Goal: Information Seeking & Learning: Learn about a topic

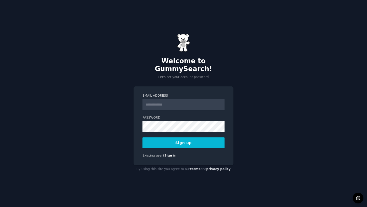
click at [160, 99] on input "Email Address" at bounding box center [184, 104] width 82 height 11
type input "**********"
click at [179, 141] on button "Sign up" at bounding box center [184, 142] width 82 height 11
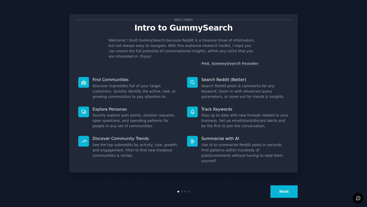
click at [281, 191] on button "Next" at bounding box center [283, 191] width 27 height 12
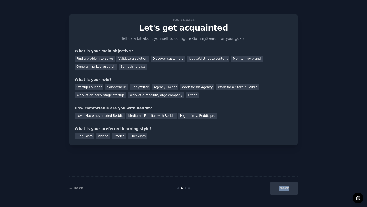
click at [281, 191] on div "Next" at bounding box center [260, 188] width 76 height 12
click at [100, 59] on div "Find a problem to solve" at bounding box center [95, 59] width 40 height 6
click at [92, 87] on div "Startup Founder" at bounding box center [89, 87] width 29 height 6
click at [114, 86] on div "Solopreneur" at bounding box center [116, 87] width 22 height 6
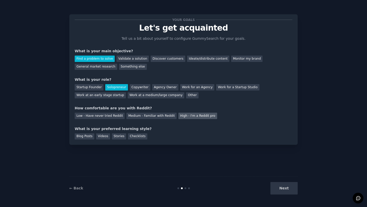
click at [192, 118] on div "High - I'm a Reddit pro" at bounding box center [197, 116] width 39 height 6
click at [87, 138] on div "Blog Posts" at bounding box center [85, 136] width 20 height 6
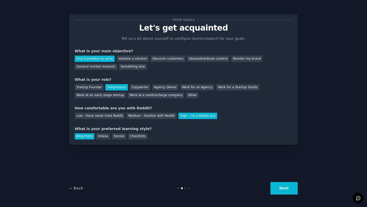
click at [289, 184] on button "Next" at bounding box center [283, 188] width 27 height 12
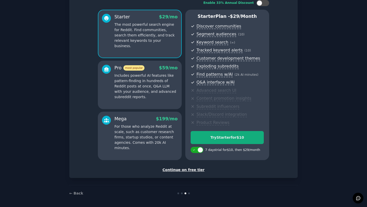
scroll to position [37, 0]
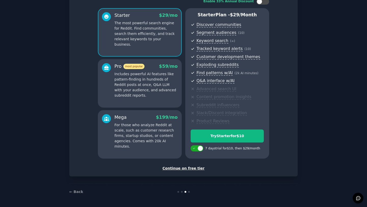
click at [190, 168] on div "Continue on free tier" at bounding box center [184, 168] width 218 height 5
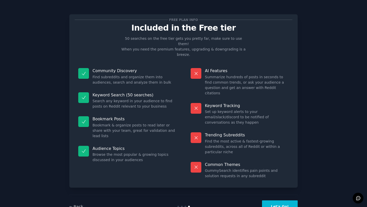
click at [283, 200] on button "Let's Go!" at bounding box center [280, 206] width 36 height 12
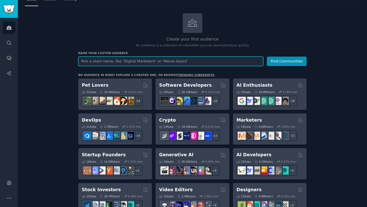
scroll to position [17, 0]
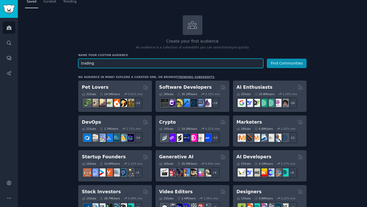
type input "trading"
click at [267, 59] on button "Find Communities" at bounding box center [287, 63] width 40 height 9
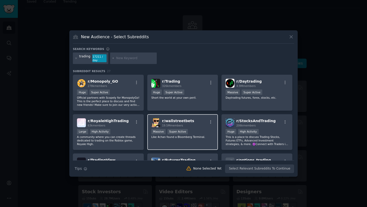
click at [203, 128] on div "r/ wallstreetbets 19.5M members Massive Super Active Like 4chan found a Bloombe…" at bounding box center [182, 132] width 71 height 36
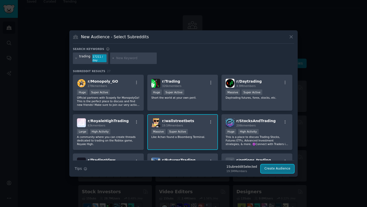
click at [281, 167] on button "Create Audience" at bounding box center [278, 168] width 34 height 9
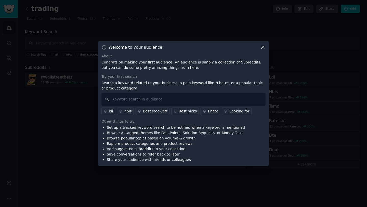
click at [181, 112] on div "Best picks" at bounding box center [188, 111] width 18 height 5
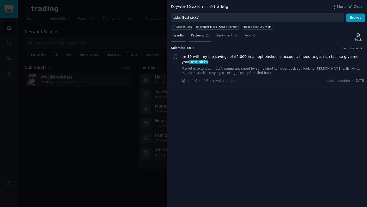
click at [205, 38] on link "Patterns" at bounding box center [200, 37] width 22 height 10
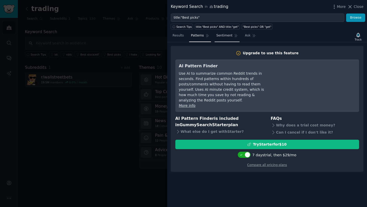
click at [224, 36] on span "Sentiment" at bounding box center [224, 35] width 16 height 5
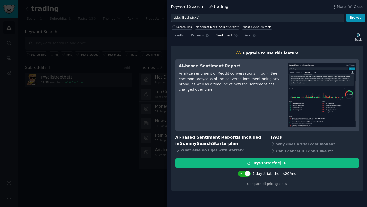
click at [241, 35] on nav "Results Patterns Sentiment Ask" at bounding box center [214, 37] width 87 height 10
click at [247, 36] on span "Ask" at bounding box center [248, 35] width 6 height 5
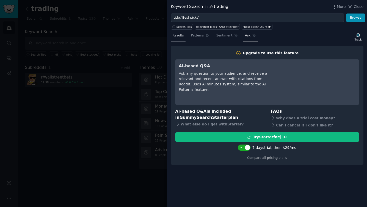
click at [180, 36] on span "Results" at bounding box center [178, 35] width 11 height 5
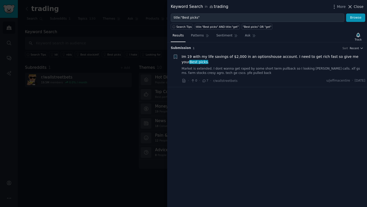
click at [355, 7] on span "Close" at bounding box center [359, 6] width 10 height 5
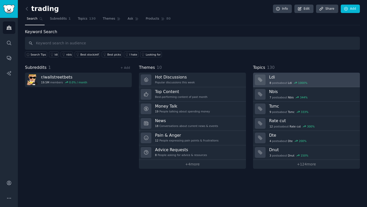
click at [285, 76] on h3 "Ldi" at bounding box center [312, 76] width 87 height 5
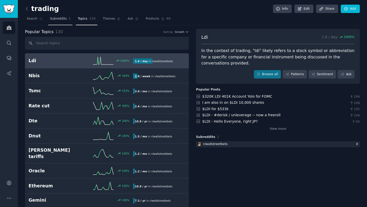
click at [59, 16] on link "Subreddits 1" at bounding box center [60, 20] width 24 height 10
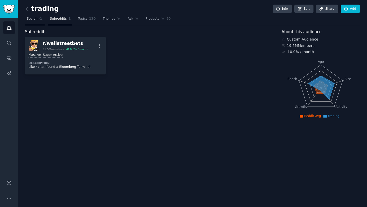
click at [31, 17] on span "Search" at bounding box center [32, 19] width 11 height 5
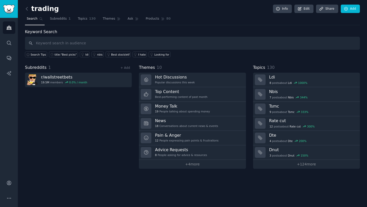
click at [31, 17] on span "Search" at bounding box center [32, 19] width 11 height 5
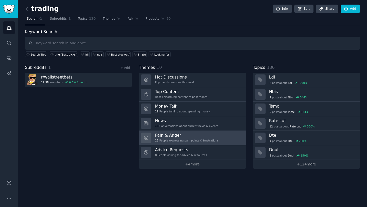
click at [210, 138] on h3 "Pain & Anger" at bounding box center [186, 135] width 63 height 5
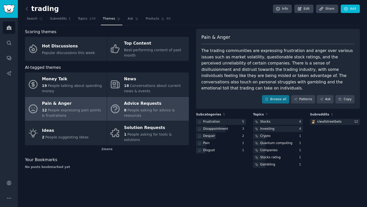
click at [146, 115] on div "8 People asking for advice & resources" at bounding box center [155, 113] width 62 height 11
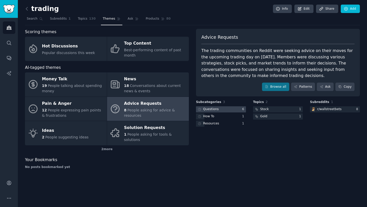
click at [228, 111] on div at bounding box center [221, 109] width 50 height 6
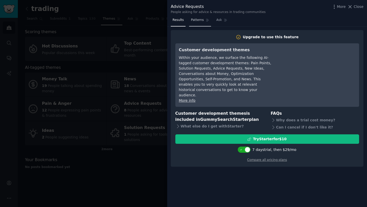
click at [194, 20] on span "Patterns" at bounding box center [197, 20] width 13 height 5
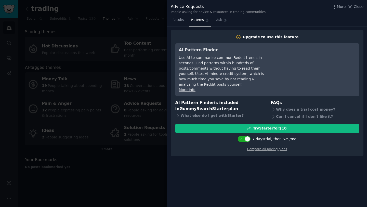
click at [78, 64] on div at bounding box center [183, 103] width 367 height 207
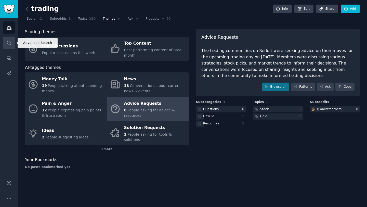
click at [11, 44] on icon "Sidebar" at bounding box center [8, 42] width 5 height 5
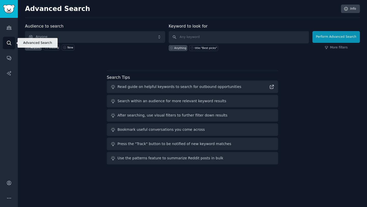
click at [11, 44] on icon "Sidebar" at bounding box center [8, 42] width 5 height 5
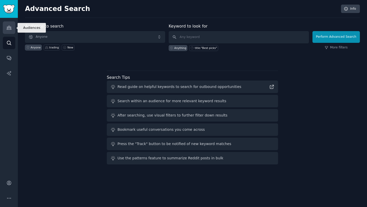
click at [5, 32] on link "Audiences" at bounding box center [9, 27] width 12 height 12
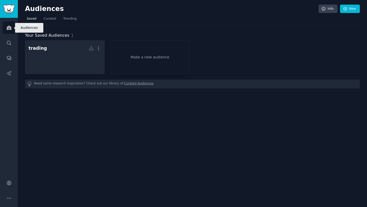
click at [5, 32] on link "Audiences" at bounding box center [9, 27] width 12 height 12
click at [9, 3] on link "Sidebar" at bounding box center [9, 9] width 18 height 18
click at [45, 15] on link "Curated" at bounding box center [50, 20] width 16 height 10
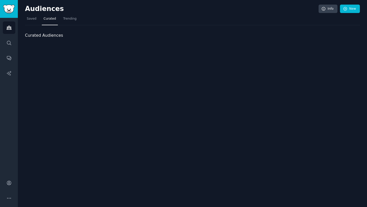
click at [93, 19] on nav "Saved Curated Trending" at bounding box center [192, 20] width 335 height 10
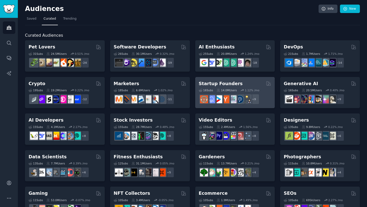
scroll to position [201, 0]
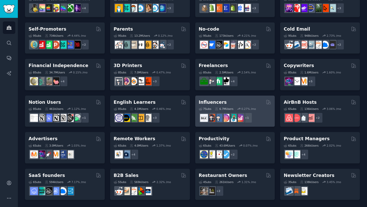
click at [234, 103] on div "Influencers" at bounding box center [235, 102] width 73 height 6
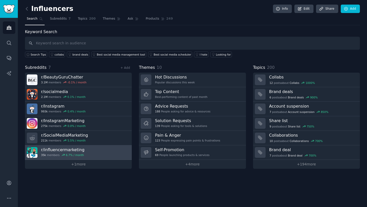
click at [98, 154] on link "r/ influencermarketing 35k members 6.7 % / month" at bounding box center [78, 152] width 107 height 15
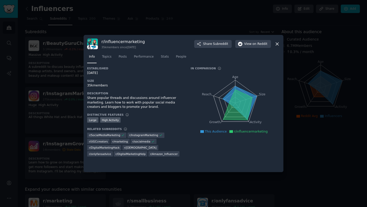
click at [302, 108] on div at bounding box center [183, 103] width 367 height 207
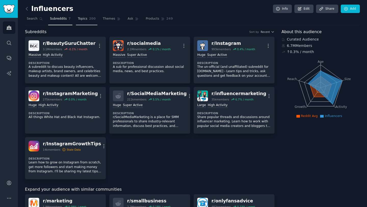
click at [90, 17] on span "200" at bounding box center [92, 19] width 7 height 5
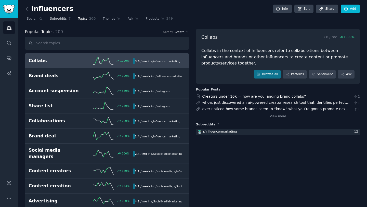
click at [62, 20] on span "Subreddits" at bounding box center [58, 19] width 17 height 5
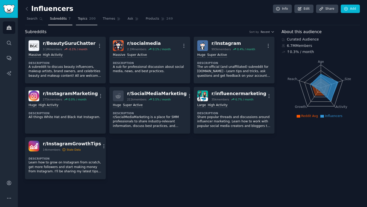
click at [82, 22] on link "Topics 200" at bounding box center [86, 20] width 21 height 10
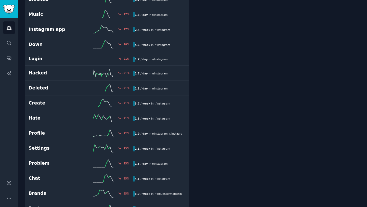
scroll to position [2268, 0]
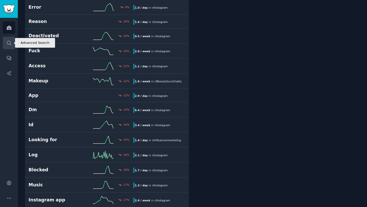
click at [9, 43] on icon "Sidebar" at bounding box center [8, 42] width 5 height 5
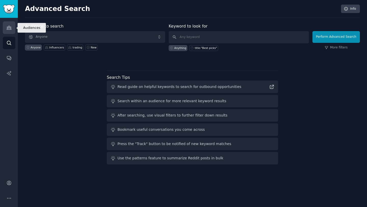
click at [8, 26] on icon "Sidebar" at bounding box center [9, 28] width 5 height 4
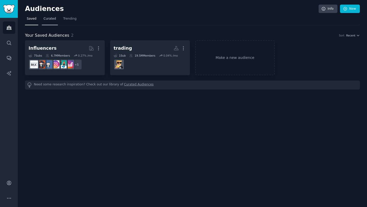
click at [46, 20] on span "Curated" at bounding box center [50, 19] width 12 height 5
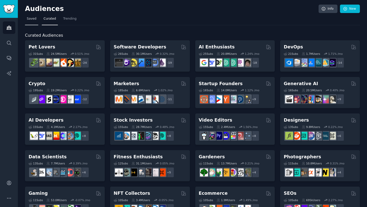
click at [32, 19] on span "Saved" at bounding box center [32, 19] width 10 height 5
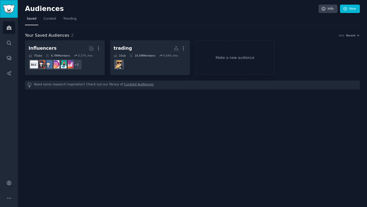
click at [3, 8] on img "Sidebar" at bounding box center [9, 9] width 12 height 9
click at [17, 61] on div "Audiences Search Conversations AI Reports" at bounding box center [9, 94] width 18 height 153
click at [12, 59] on link "Conversations" at bounding box center [9, 58] width 12 height 12
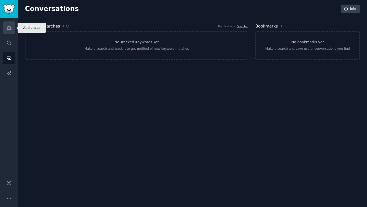
click at [6, 28] on icon "Sidebar" at bounding box center [8, 27] width 5 height 5
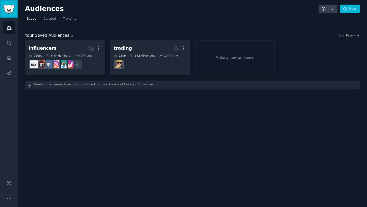
click at [1, 5] on link "Sidebar" at bounding box center [9, 9] width 18 height 18
click at [351, 9] on link "New" at bounding box center [350, 9] width 20 height 9
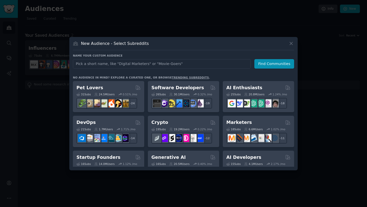
click at [154, 61] on input "text" at bounding box center [162, 63] width 178 height 9
type input "cooking"
click at [277, 66] on button "Find Communities" at bounding box center [274, 63] width 40 height 9
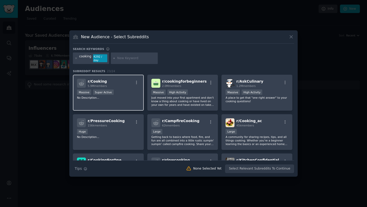
click at [123, 102] on div "r/ Cooking 5.9M members Massive Super Active No Description..." at bounding box center [108, 93] width 71 height 36
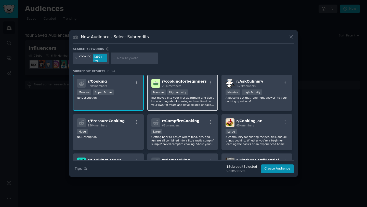
click at [206, 88] on div "r/ cookingforbeginners 2.0M members >= 80th percentile for submissions / day Ma…" at bounding box center [182, 93] width 71 height 36
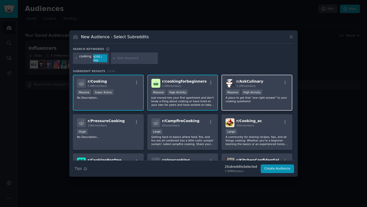
click at [269, 91] on div ">= 80th percentile for submissions / day Massive High Activity" at bounding box center [257, 92] width 63 height 6
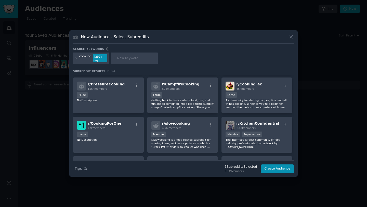
scroll to position [37, 0]
click at [277, 170] on button "Create Audience" at bounding box center [278, 168] width 34 height 9
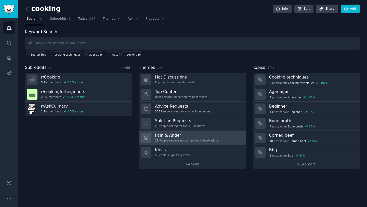
click at [196, 139] on div "17 People expressing pain points & frustrations" at bounding box center [186, 141] width 63 height 4
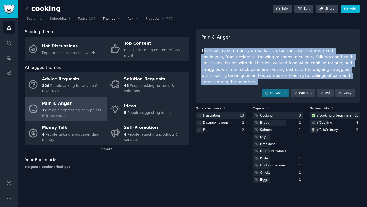
drag, startPoint x: 204, startPoint y: 48, endPoint x: 242, endPoint y: 85, distance: 53.2
click at [242, 85] on div "Pain & Anger The cooking community on Reddit is experiencing frustration and ch…" at bounding box center [278, 66] width 164 height 74
click at [242, 89] on div "Browse all Patterns Ask Copy" at bounding box center [277, 93] width 153 height 9
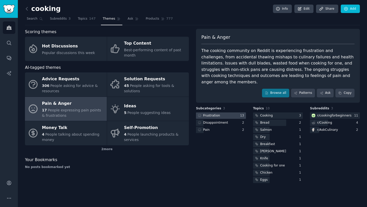
click at [228, 112] on div at bounding box center [221, 115] width 50 height 6
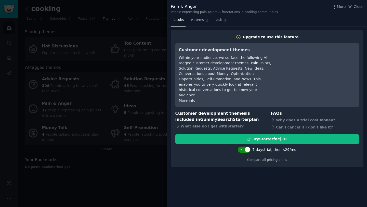
click at [249, 147] on div at bounding box center [248, 150] width 6 height 6
click at [246, 147] on div at bounding box center [244, 150] width 13 height 6
checkbox input "true"
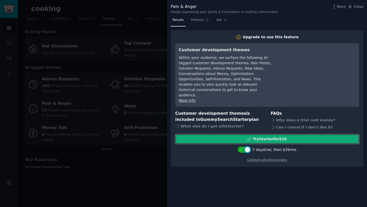
click at [248, 136] on div "Try Starter for $10" at bounding box center [267, 138] width 183 height 5
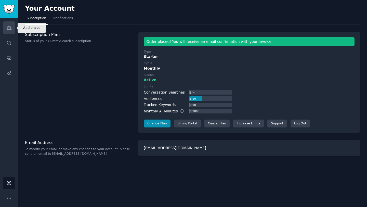
click at [11, 29] on icon "Sidebar" at bounding box center [8, 27] width 5 height 5
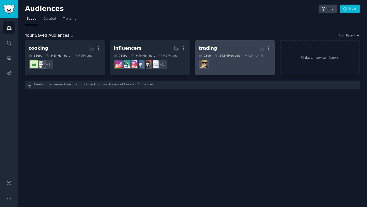
click at [226, 45] on h2 "trading More" at bounding box center [235, 48] width 73 height 9
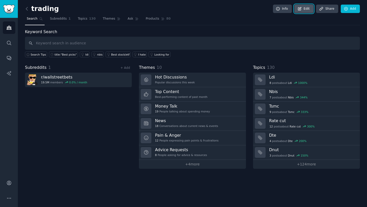
click at [305, 9] on link "Edit" at bounding box center [303, 9] width 19 height 9
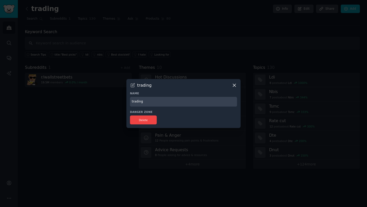
click at [156, 99] on input "trading" at bounding box center [183, 102] width 107 height 10
click at [242, 86] on div at bounding box center [183, 103] width 367 height 207
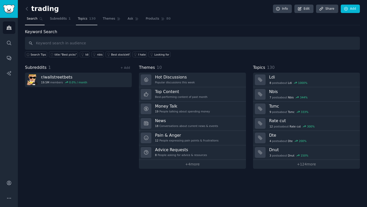
click at [93, 20] on span "130" at bounding box center [92, 19] width 7 height 5
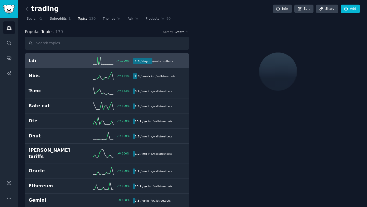
click at [53, 22] on link "Subreddits 1" at bounding box center [60, 20] width 24 height 10
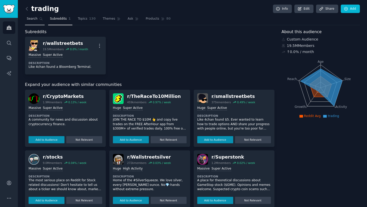
click at [33, 21] on link "Search" at bounding box center [35, 20] width 20 height 10
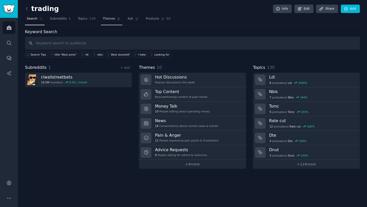
click at [111, 17] on span "Themes" at bounding box center [109, 19] width 12 height 5
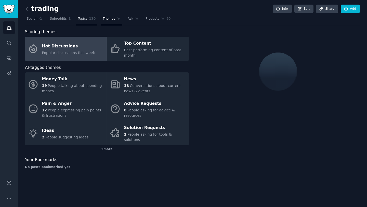
click at [88, 16] on link "Topics 130" at bounding box center [86, 20] width 21 height 10
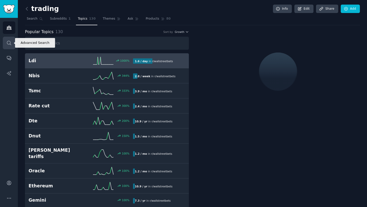
click at [14, 45] on link "Search" at bounding box center [9, 43] width 12 height 12
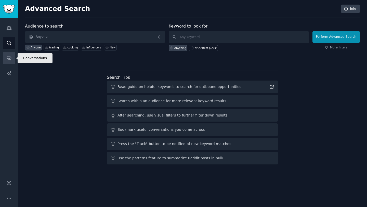
click at [9, 55] on icon "Sidebar" at bounding box center [8, 57] width 5 height 5
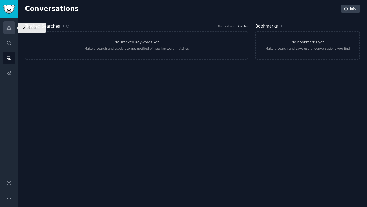
click at [11, 28] on icon "Sidebar" at bounding box center [8, 27] width 5 height 5
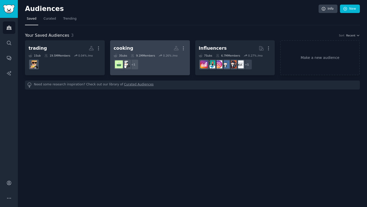
click at [163, 71] on dd "+ 1" at bounding box center [150, 64] width 73 height 14
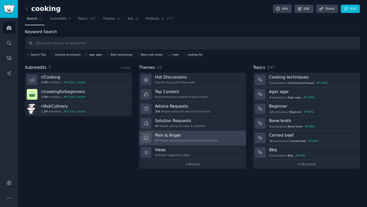
click at [186, 137] on h3 "Pain & Anger" at bounding box center [186, 135] width 63 height 5
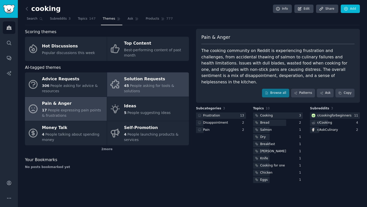
click at [158, 78] on div "Solution Requests" at bounding box center [155, 79] width 62 height 8
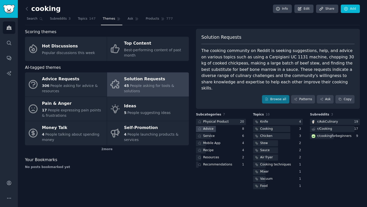
click at [231, 126] on div "Advice" at bounding box center [221, 129] width 50 height 6
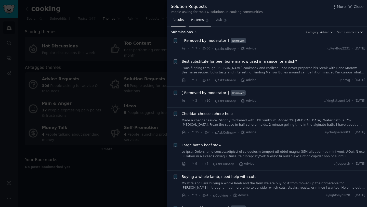
click at [200, 20] on span "Patterns" at bounding box center [197, 20] width 13 height 5
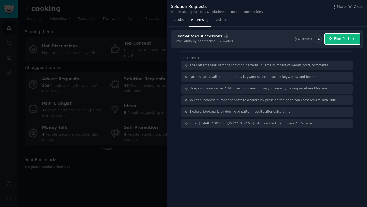
click at [344, 40] on span "Find Patterns" at bounding box center [345, 38] width 23 height 5
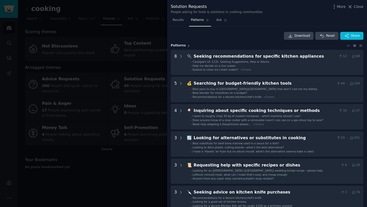
click at [133, 36] on div at bounding box center [183, 103] width 367 height 207
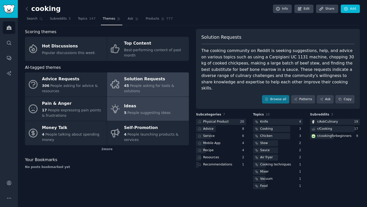
click at [136, 115] on div "5 People suggesting ideas" at bounding box center [147, 112] width 47 height 5
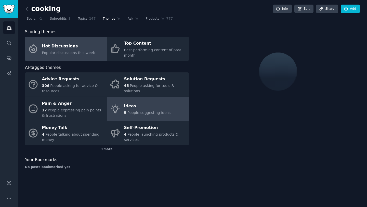
click at [65, 40] on link "Hot Discussions Popular discussions this week" at bounding box center [66, 49] width 82 height 24
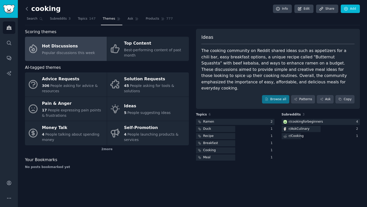
click at [25, 6] on icon at bounding box center [26, 8] width 5 height 5
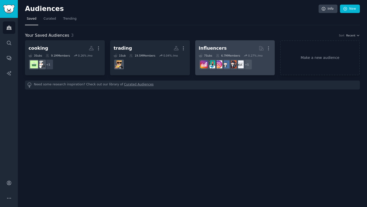
click at [229, 45] on h2 "Influencers More" at bounding box center [235, 48] width 73 height 9
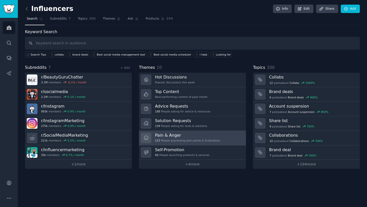
click at [189, 142] on div "123 People expressing pain points & frustrations" at bounding box center [187, 141] width 65 height 4
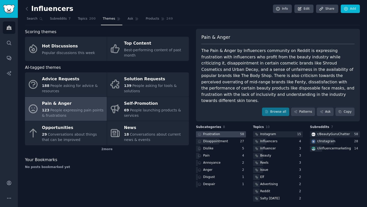
click at [233, 131] on div at bounding box center [221, 134] width 50 height 6
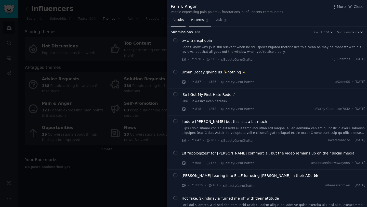
click at [197, 22] on span "Patterns" at bounding box center [197, 20] width 13 height 5
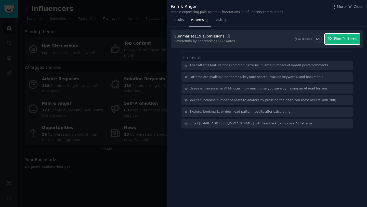
click at [337, 42] on button "Find Patterns" at bounding box center [342, 39] width 35 height 11
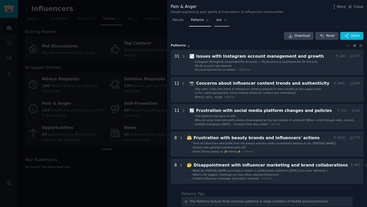
click at [221, 19] on link "Ask" at bounding box center [222, 21] width 15 height 10
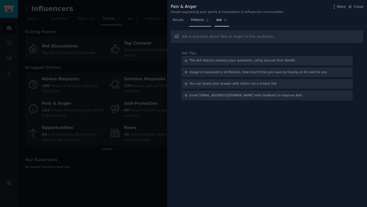
click at [206, 19] on icon at bounding box center [207, 20] width 3 height 3
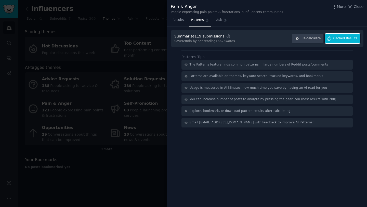
click at [344, 38] on span "Cached Results" at bounding box center [345, 38] width 24 height 5
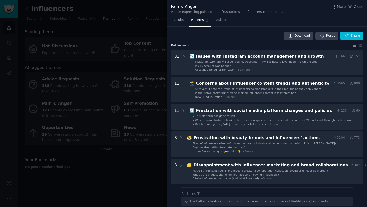
click at [347, 43] on div "Pattern s 5" at bounding box center [267, 45] width 193 height 5
click at [347, 45] on icon at bounding box center [348, 46] width 5 height 4
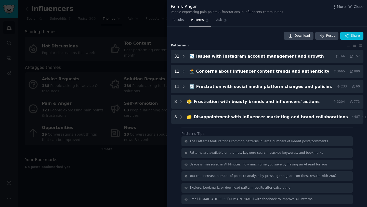
click at [362, 44] on div "Download Reset Share Pattern s 5 31 📉 Issues with Instagram account management …" at bounding box center [267, 117] width 200 height 181
click at [360, 45] on icon at bounding box center [360, 46] width 5 height 4
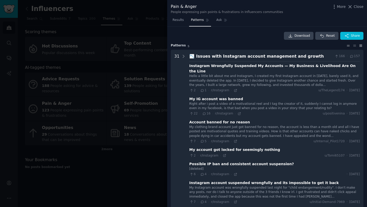
click at [346, 45] on icon at bounding box center [348, 46] width 5 height 4
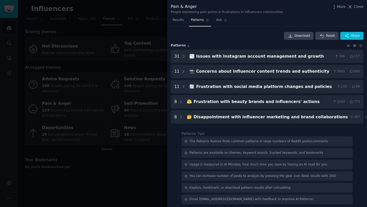
click at [353, 45] on icon at bounding box center [354, 46] width 3 height 2
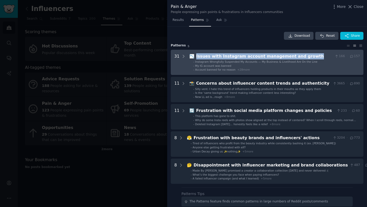
drag, startPoint x: 321, startPoint y: 57, endPoint x: 194, endPoint y: 55, distance: 127.7
click at [194, 55] on div "📉 Issues with Instagram account management and growth 166 · 157" at bounding box center [274, 56] width 171 height 6
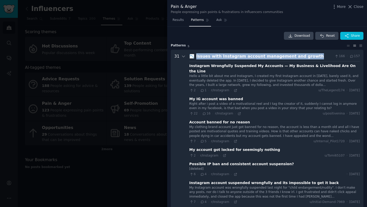
click at [313, 57] on div "Issues with Instagram account management and growth" at bounding box center [264, 56] width 137 height 6
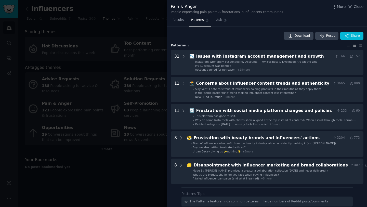
click at [116, 86] on div at bounding box center [183, 103] width 367 height 207
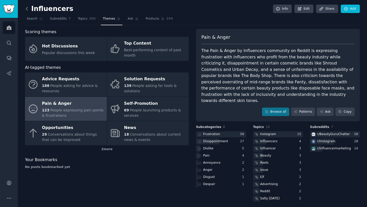
click at [26, 9] on icon at bounding box center [27, 8] width 2 height 3
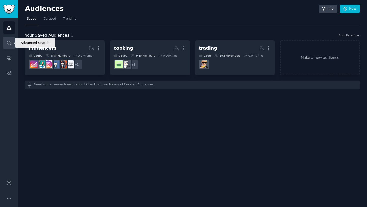
click at [5, 45] on link "Search" at bounding box center [9, 43] width 12 height 12
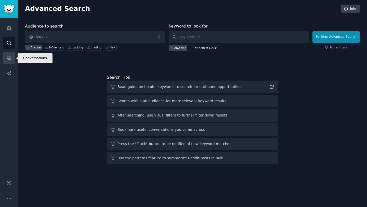
click at [8, 60] on icon "Sidebar" at bounding box center [8, 57] width 5 height 5
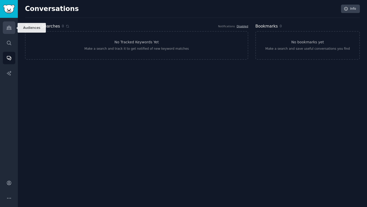
click at [7, 29] on icon "Sidebar" at bounding box center [9, 28] width 5 height 4
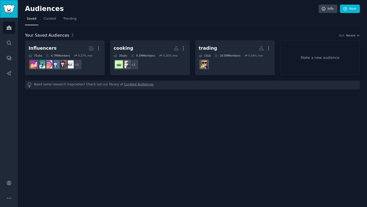
click at [11, 5] on img "Sidebar" at bounding box center [9, 9] width 12 height 9
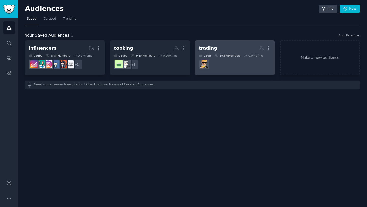
click at [234, 50] on h2 "trading More" at bounding box center [235, 48] width 73 height 9
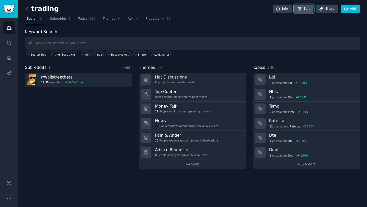
click at [308, 9] on link "Edit" at bounding box center [303, 9] width 19 height 9
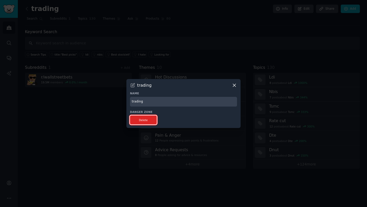
click at [148, 121] on button "Delete" at bounding box center [143, 119] width 27 height 9
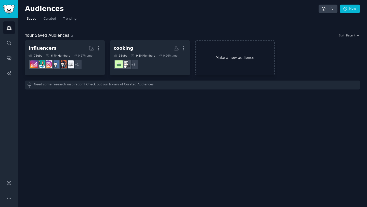
click at [241, 48] on link "Make a new audience" at bounding box center [235, 57] width 80 height 35
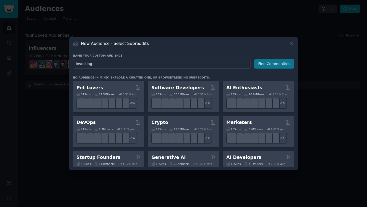
type input "investing"
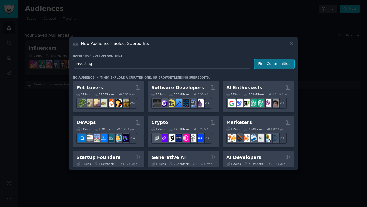
click at [270, 64] on button "Find Communities" at bounding box center [274, 63] width 40 height 9
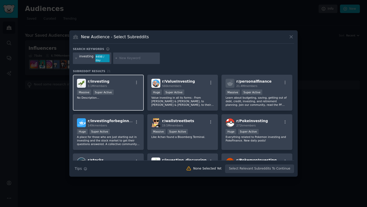
click at [134, 98] on p "No Description..." at bounding box center [108, 98] width 63 height 4
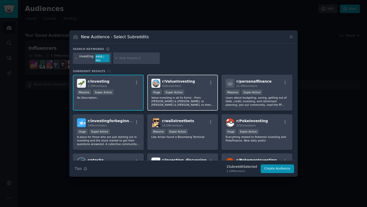
click at [198, 88] on div "r/ ValueInvesting 566k members >= 95th percentile for submissions / day Huge Su…" at bounding box center [182, 93] width 71 height 36
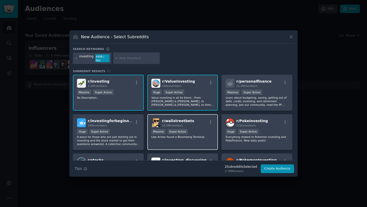
click at [200, 125] on div "r/ wallstreetbets 19.5M members" at bounding box center [182, 122] width 63 height 9
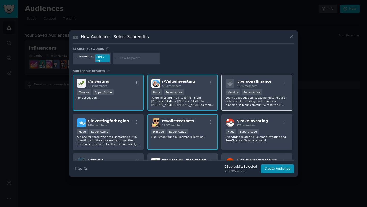
click at [280, 89] on div "r/ personalfinance 21.4M members >= 95th percentile for submissions / day Massi…" at bounding box center [257, 93] width 71 height 36
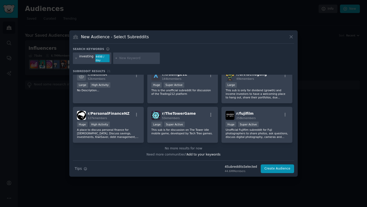
scroll to position [203, 0]
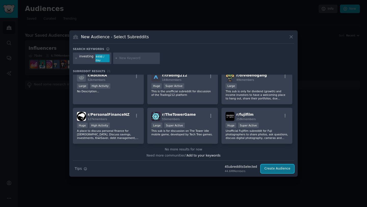
click at [280, 169] on button "Create Audience" at bounding box center [278, 168] width 34 height 9
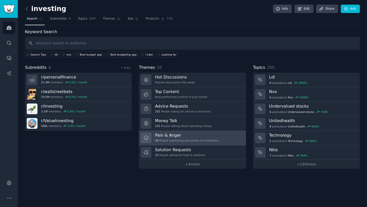
click at [221, 140] on link "Pain & Anger 34 People expressing pain points & frustrations" at bounding box center [192, 138] width 107 height 15
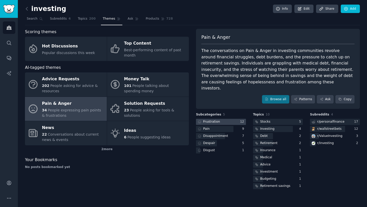
click at [230, 119] on div at bounding box center [221, 122] width 50 height 6
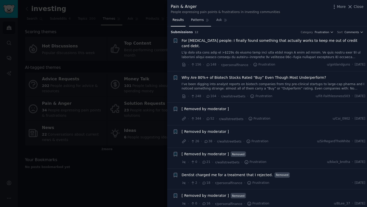
click at [200, 19] on span "Patterns" at bounding box center [197, 20] width 13 height 5
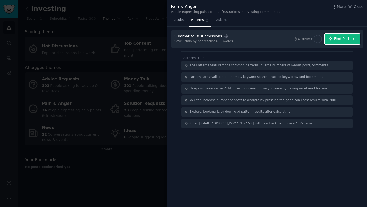
click at [345, 38] on span "Find Patterns" at bounding box center [345, 38] width 23 height 5
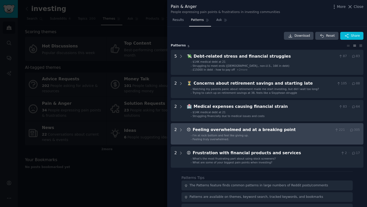
click at [294, 143] on point "2 😞 Feeling overwhelmed and at a breaking point 221 · 305 - I'm at rock bottom …" at bounding box center [267, 133] width 193 height 21
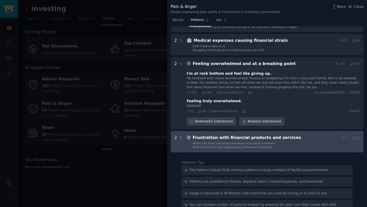
scroll to position [63, 0]
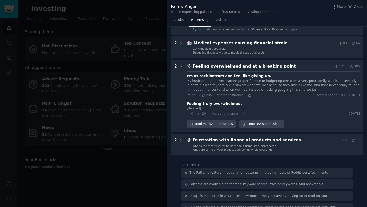
click at [295, 67] on div "Feeling overwhelmed and at a breaking point" at bounding box center [263, 66] width 140 height 6
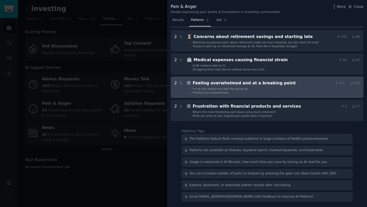
scroll to position [0, 0]
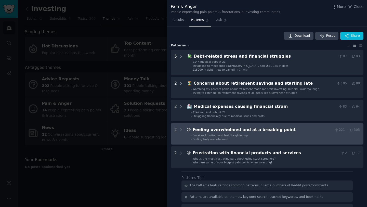
click at [299, 137] on li "- I'm at rock bottom and feel like giving up." at bounding box center [275, 136] width 169 height 4
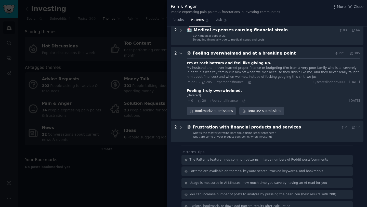
scroll to position [76, 0]
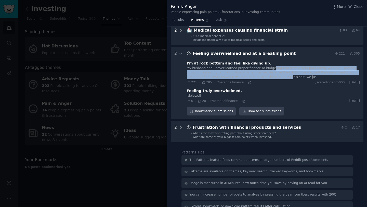
drag, startPoint x: 270, startPoint y: 69, endPoint x: 271, endPoint y: 77, distance: 8.7
click at [271, 77] on div "My husband and I never learned proper finance or budgeting (I'm from a very poo…" at bounding box center [273, 73] width 173 height 14
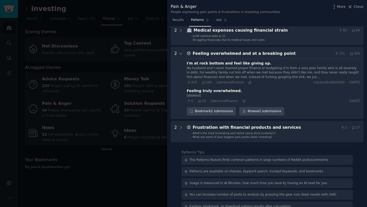
click at [283, 55] on div "Feeling overwhelmed and at a breaking point" at bounding box center [263, 53] width 140 height 6
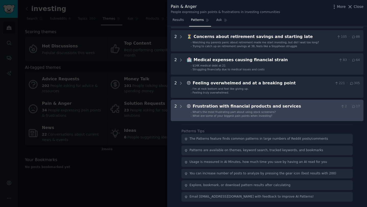
scroll to position [0, 0]
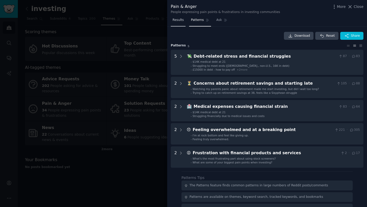
click at [179, 19] on span "Results" at bounding box center [178, 20] width 11 height 5
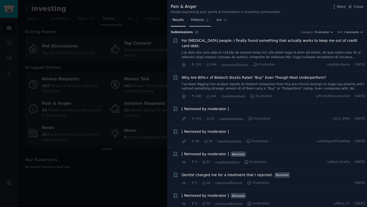
click at [204, 18] on link "Patterns" at bounding box center [200, 21] width 22 height 10
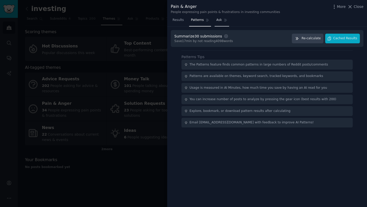
click at [221, 20] on span "Ask" at bounding box center [219, 20] width 6 height 5
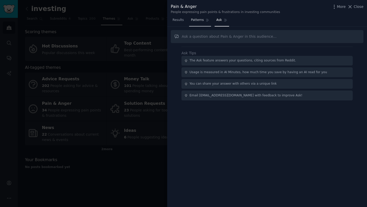
click at [199, 20] on span "Patterns" at bounding box center [197, 20] width 13 height 5
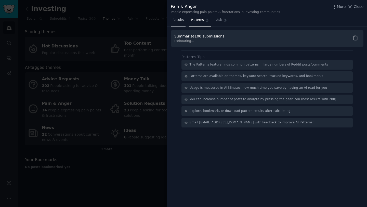
click at [182, 20] on span "Results" at bounding box center [178, 20] width 11 height 5
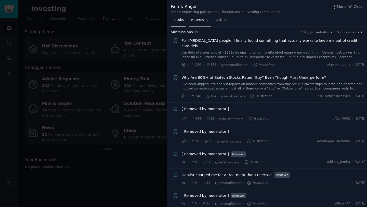
click at [203, 16] on link "Patterns" at bounding box center [200, 21] width 22 height 10
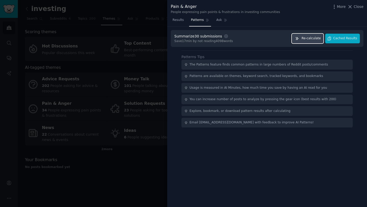
click at [303, 38] on span "Re-calculate" at bounding box center [311, 38] width 19 height 5
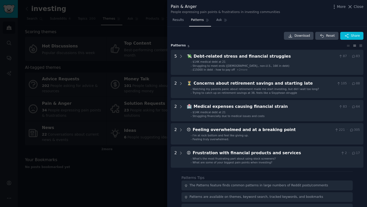
click at [132, 60] on div at bounding box center [183, 103] width 367 height 207
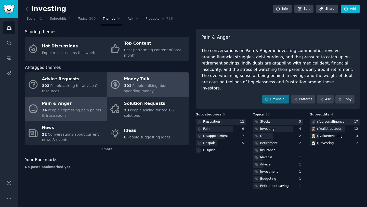
click at [144, 87] on span "People talking about spending money" at bounding box center [146, 88] width 45 height 9
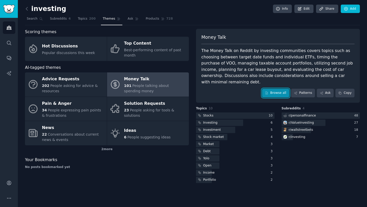
click at [276, 89] on link "Browse all" at bounding box center [275, 93] width 27 height 9
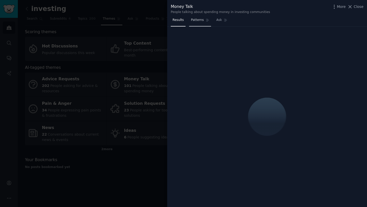
click at [201, 21] on span "Patterns" at bounding box center [197, 20] width 13 height 5
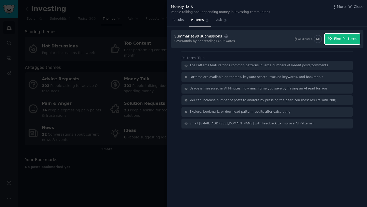
click at [351, 39] on span "Find Patterns" at bounding box center [345, 38] width 23 height 5
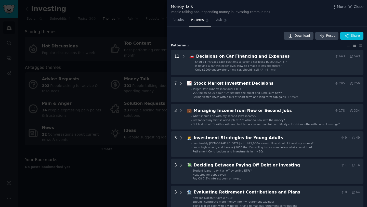
click at [144, 57] on div at bounding box center [183, 103] width 367 height 207
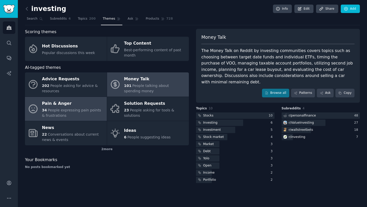
click at [73, 108] on span "People expressing pain points & frustrations" at bounding box center [71, 112] width 59 height 9
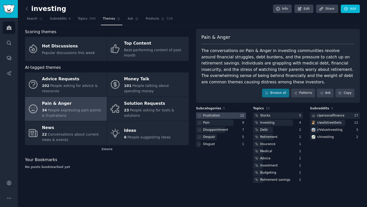
click at [237, 117] on div at bounding box center [221, 115] width 50 height 6
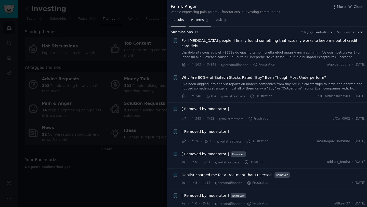
click at [200, 20] on span "Patterns" at bounding box center [197, 20] width 13 height 5
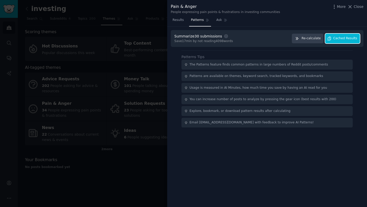
click at [345, 38] on span "Cached Results" at bounding box center [345, 38] width 24 height 5
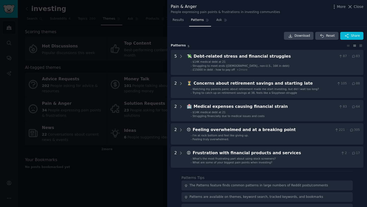
click at [83, 113] on div at bounding box center [183, 103] width 367 height 207
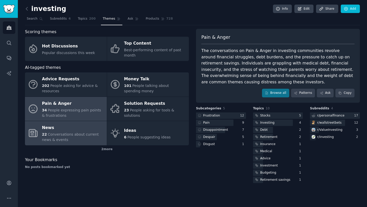
click at [85, 129] on div "News" at bounding box center [73, 128] width 62 height 8
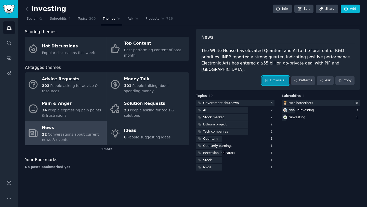
click at [275, 76] on link "Browse all" at bounding box center [275, 80] width 27 height 9
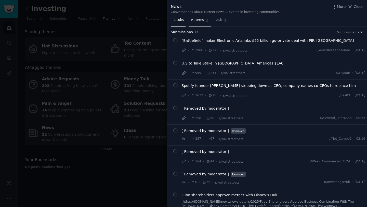
click at [197, 22] on span "Patterns" at bounding box center [197, 20] width 13 height 5
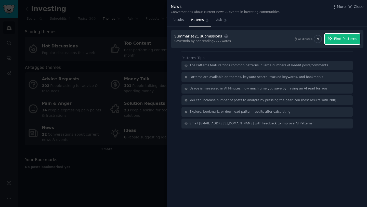
click at [344, 35] on button "Find Patterns" at bounding box center [342, 39] width 35 height 11
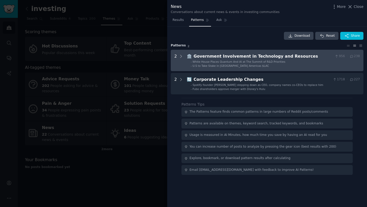
click at [257, 65] on li "- U.S to Take Stake in Lithium Americas $LAC" at bounding box center [275, 66] width 169 height 4
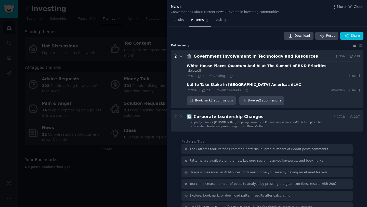
scroll to position [10, 0]
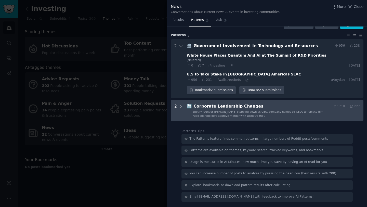
click at [254, 109] on div "Corporate Leadership Changes" at bounding box center [262, 106] width 137 height 6
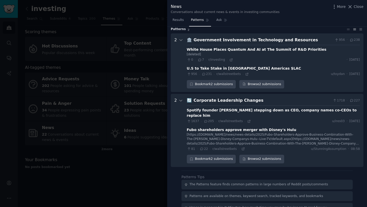
scroll to position [0, 0]
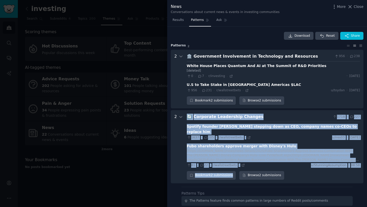
drag, startPoint x: 182, startPoint y: 139, endPoint x: 294, endPoint y: 166, distance: 115.1
click at [294, 166] on Changes "2 🔄 Corporate Leadership Changes 1718 · 227 Spotify founder Daniel Ek stepping …" at bounding box center [267, 146] width 193 height 73
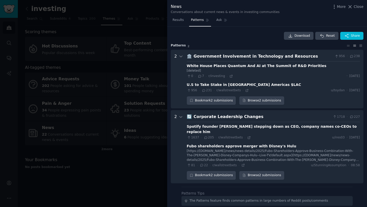
click at [288, 151] on div "[https://ir.fubo.tv/news/news-details/2025/Fubo-Shareholders-Approve-Business-C…" at bounding box center [273, 156] width 173 height 14
click at [139, 149] on div at bounding box center [183, 103] width 367 height 207
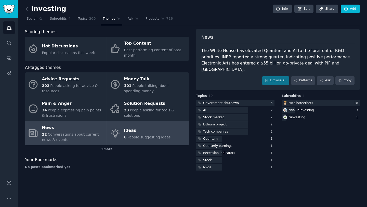
click at [162, 133] on div "Ideas" at bounding box center [147, 130] width 47 height 8
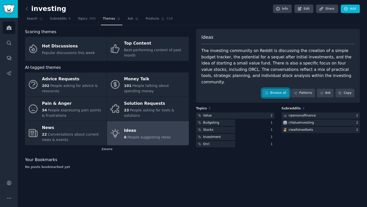
click at [281, 89] on link "Browse all" at bounding box center [275, 93] width 27 height 9
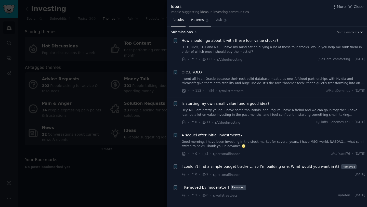
click at [200, 20] on span "Patterns" at bounding box center [197, 20] width 13 height 5
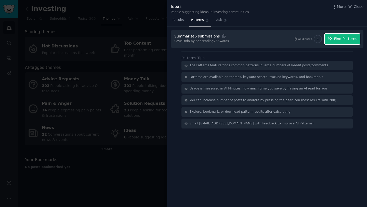
click at [339, 40] on span "Find Patterns" at bounding box center [345, 38] width 23 height 5
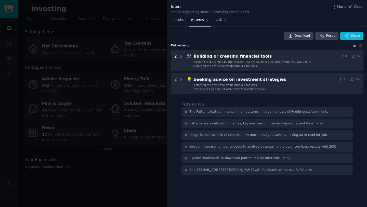
click at [128, 83] on div at bounding box center [183, 103] width 367 height 207
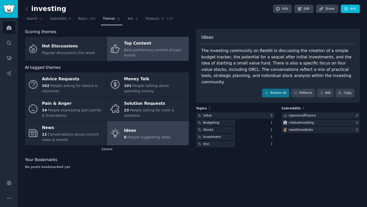
click at [149, 38] on link "Top Content Best-performing content of past month" at bounding box center [148, 49] width 82 height 24
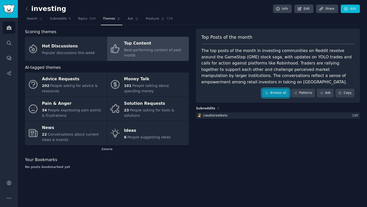
click at [275, 92] on link "Browse all" at bounding box center [275, 93] width 27 height 9
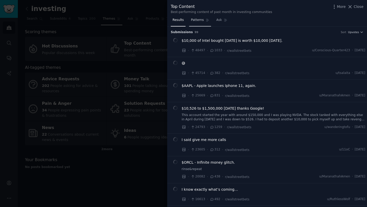
click at [195, 22] on span "Patterns" at bounding box center [197, 20] width 13 height 5
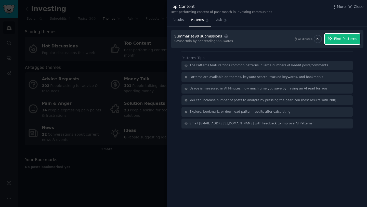
click at [340, 39] on span "Find Patterns" at bounding box center [345, 38] width 23 height 5
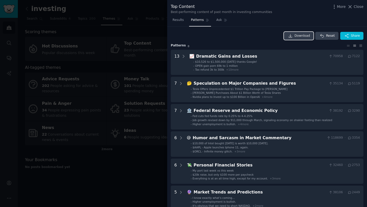
click at [300, 36] on span "Download" at bounding box center [303, 36] width 16 height 5
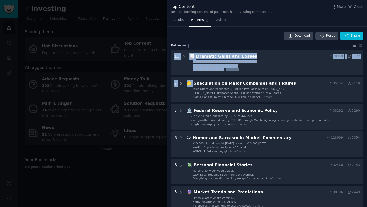
drag, startPoint x: 271, startPoint y: 54, endPoint x: 228, endPoint y: 44, distance: 44.5
click at [228, 44] on div "Download Reset Share Pattern s 8 13 📈 Dramatic Gains and Losses 70958 · 7122 - …" at bounding box center [267, 149] width 193 height 234
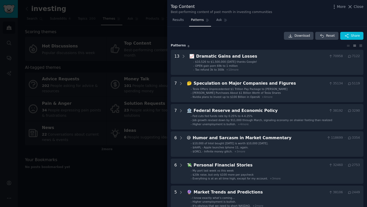
click at [244, 36] on div "Download Reset Share" at bounding box center [267, 36] width 193 height 8
click at [357, 38] on button "Share" at bounding box center [351, 36] width 23 height 8
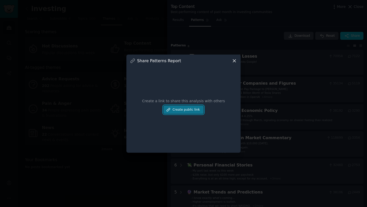
click at [189, 111] on button "Create public link" at bounding box center [183, 110] width 40 height 9
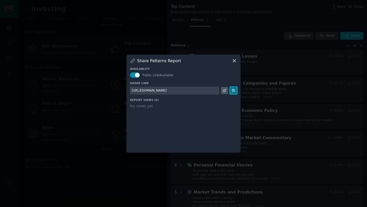
click at [234, 92] on icon at bounding box center [234, 91] width 4 height 4
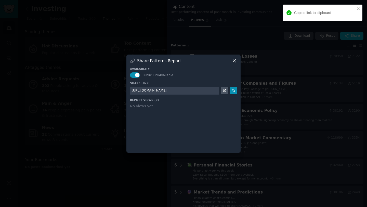
click at [236, 32] on div at bounding box center [183, 103] width 367 height 207
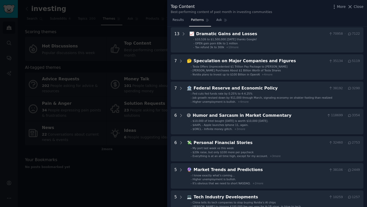
scroll to position [12, 0]
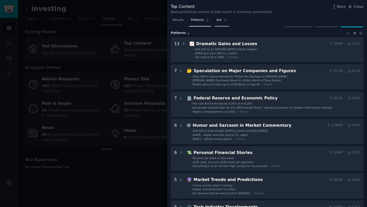
click at [218, 24] on link "Ask" at bounding box center [222, 21] width 15 height 10
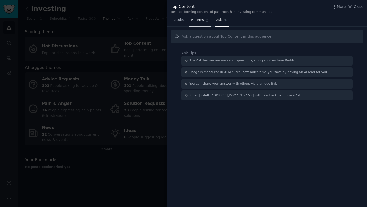
click at [205, 22] on link "Patterns" at bounding box center [200, 21] width 22 height 10
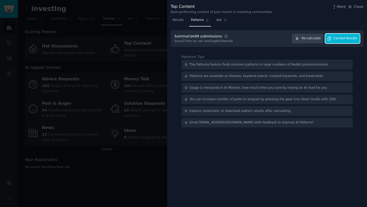
click at [347, 39] on span "Cached Results" at bounding box center [345, 38] width 24 height 5
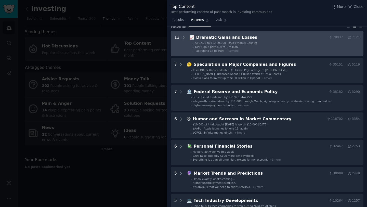
scroll to position [14, 0]
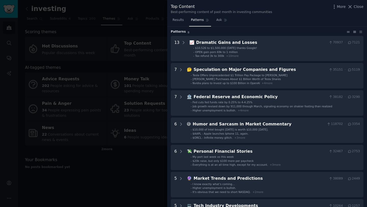
click at [346, 31] on icon at bounding box center [348, 32] width 5 height 4
